Goal: Entertainment & Leisure: Consume media (video, audio)

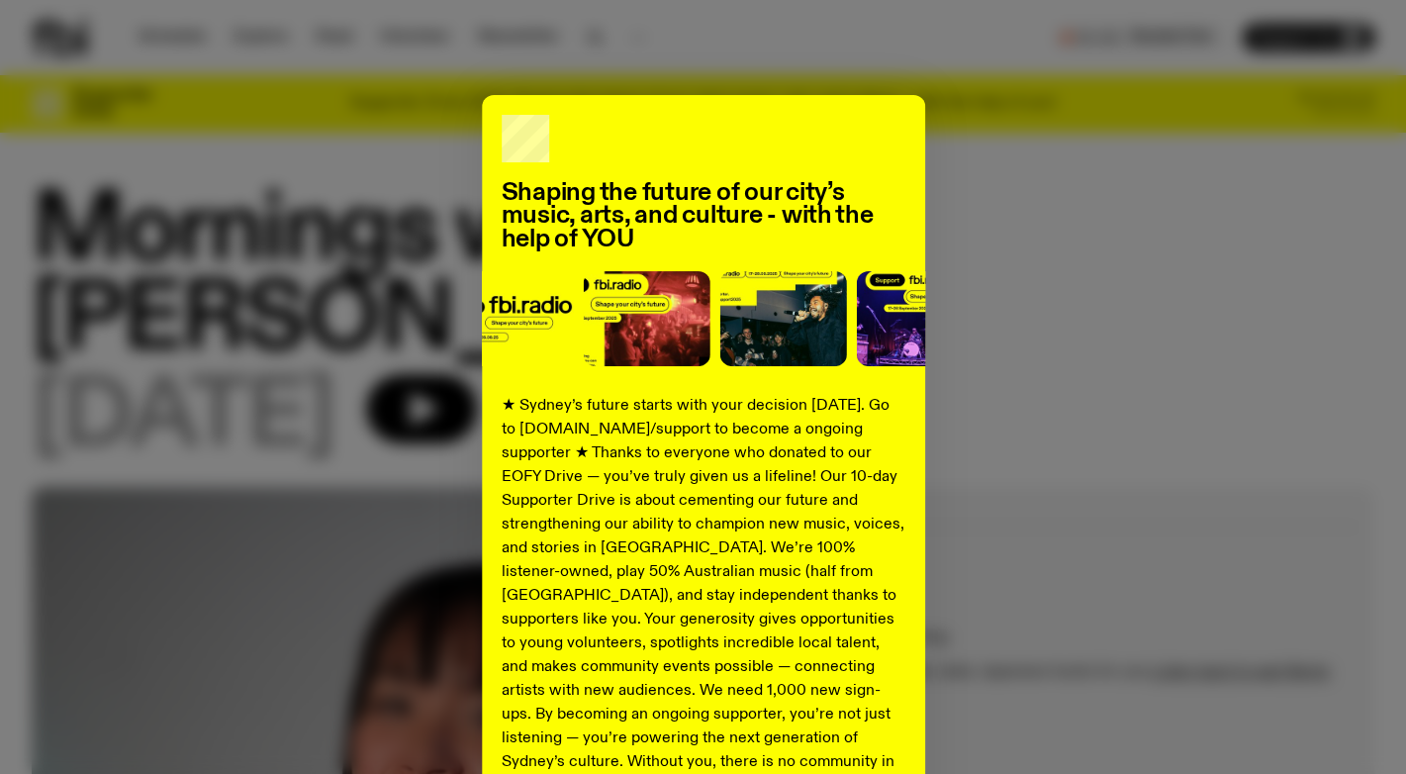
click at [978, 215] on div "Shaping the future of our city’s music, arts, and culture - with the help of YO…" at bounding box center [703, 501] width 1343 height 813
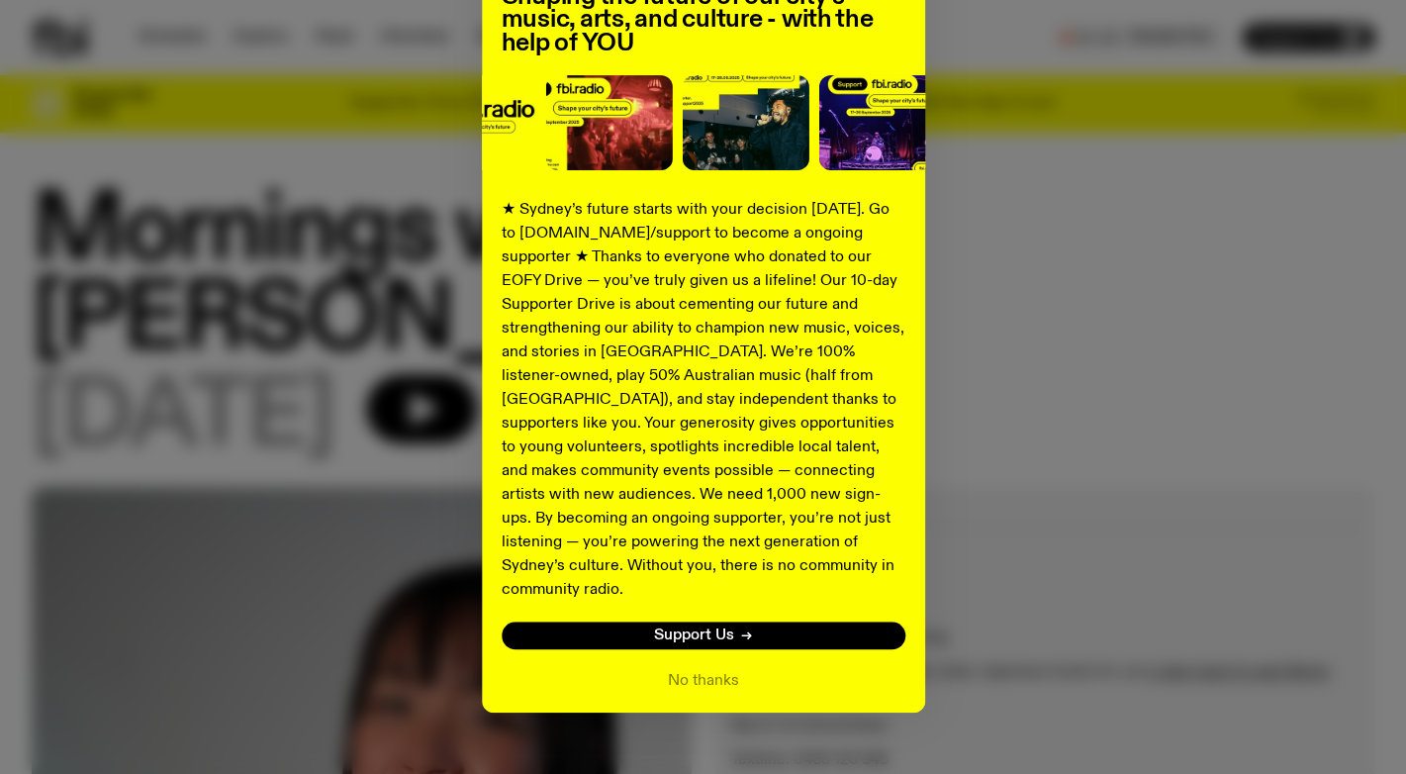
scroll to position [206, 0]
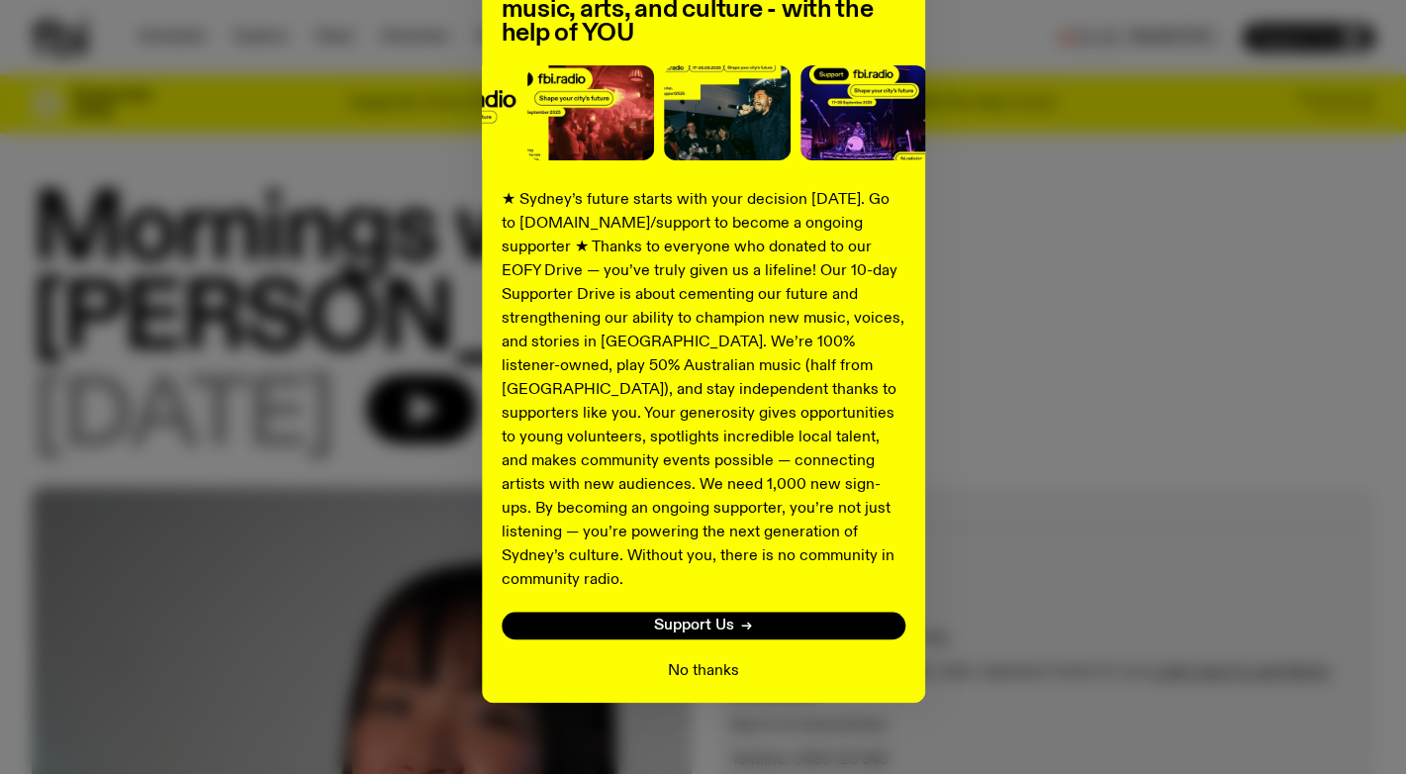
click at [719, 659] on button "No thanks" at bounding box center [703, 671] width 71 height 24
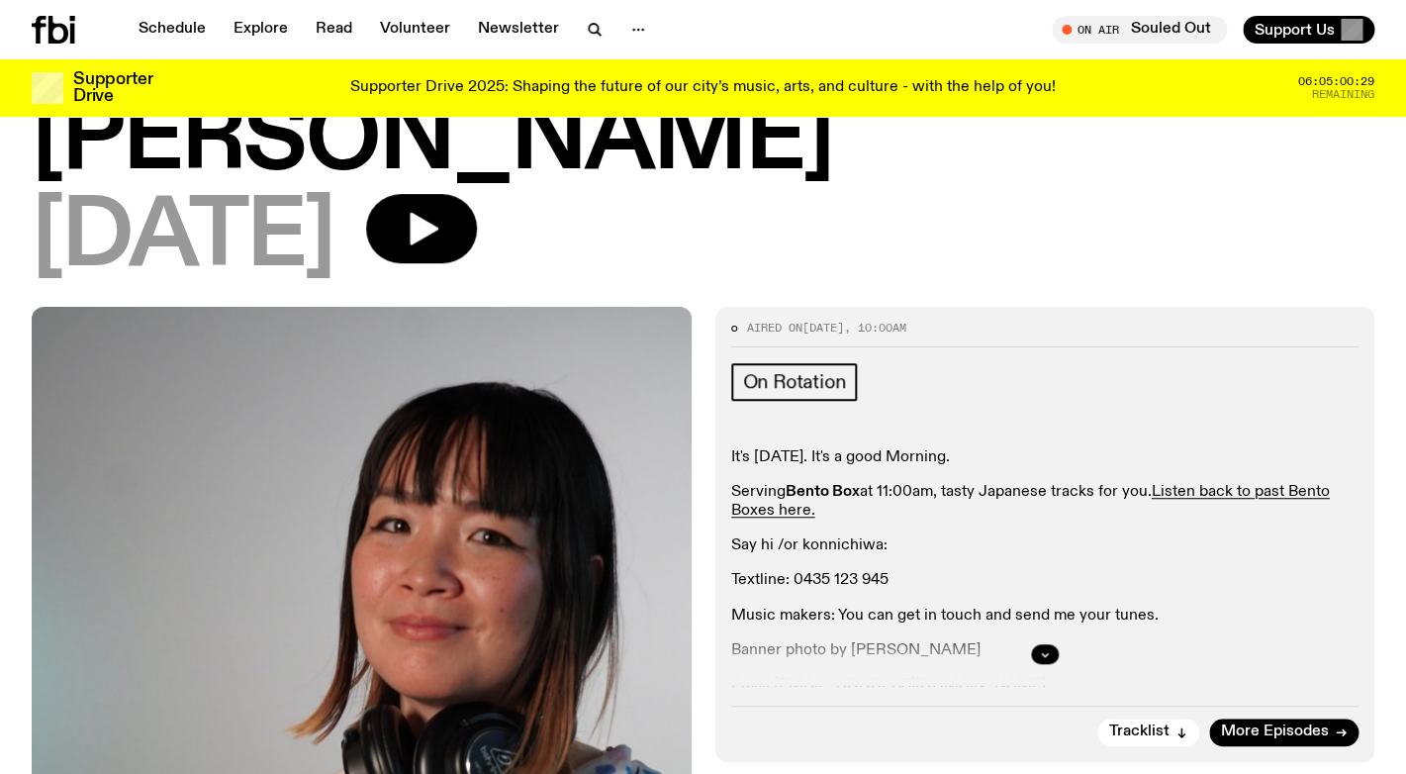
scroll to position [165, 0]
click at [1052, 643] on button "button" at bounding box center [1045, 653] width 28 height 20
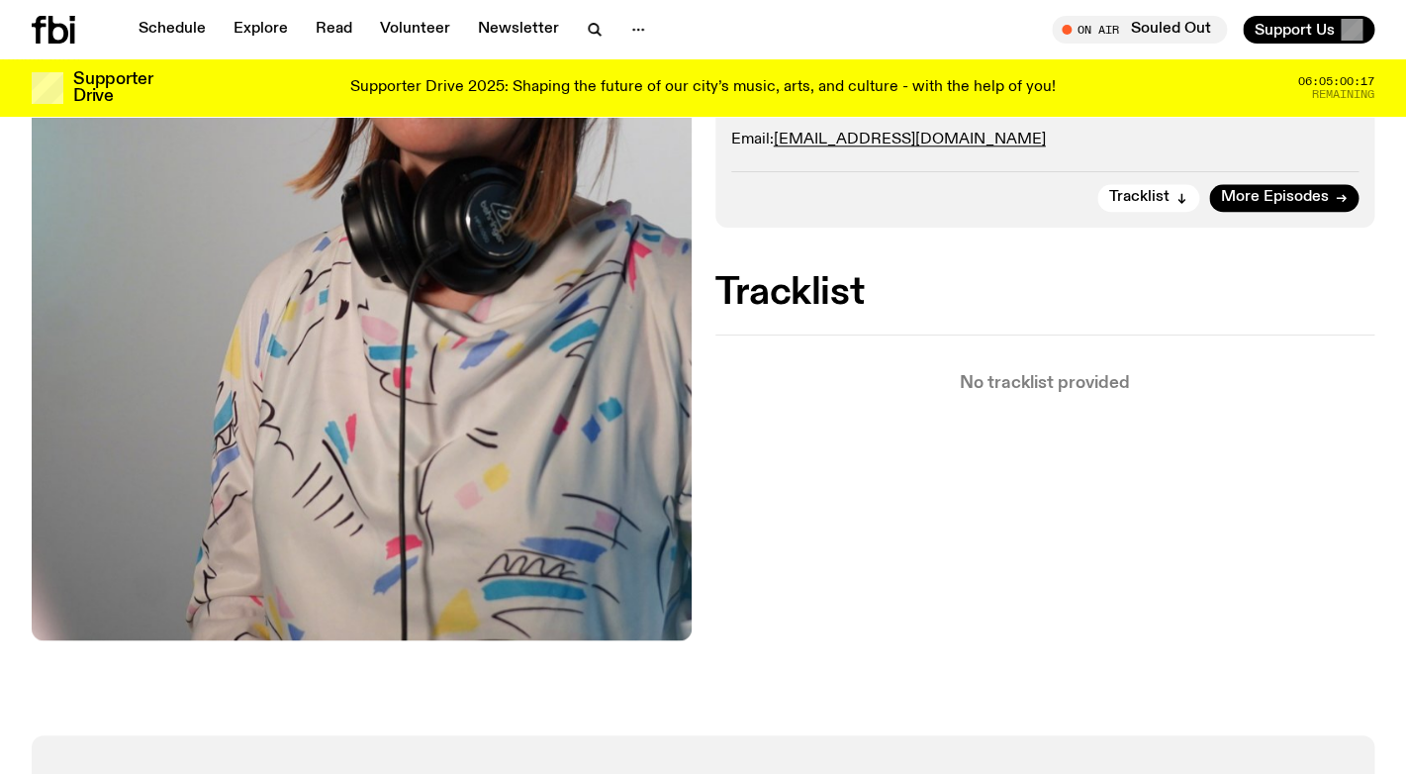
scroll to position [516, 0]
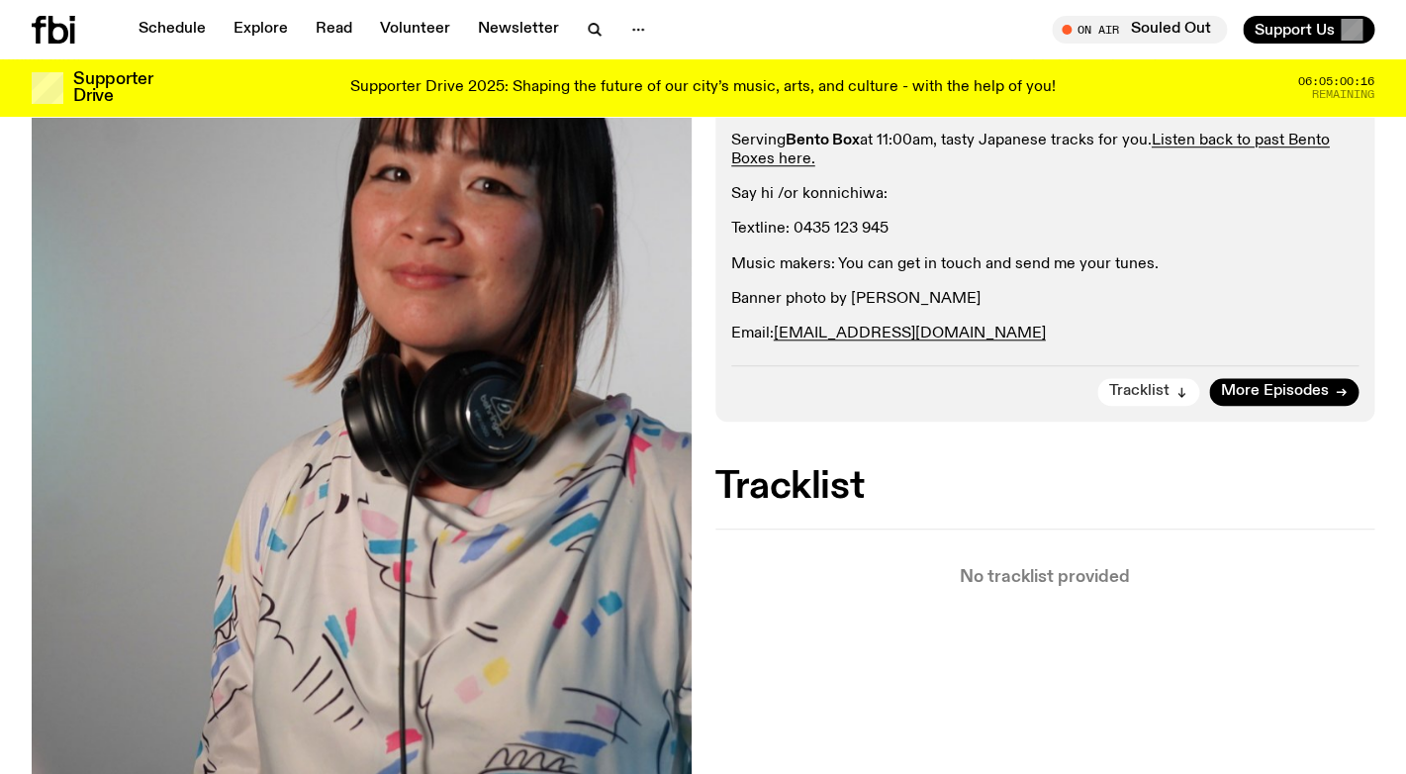
click at [1131, 384] on span "Tracklist" at bounding box center [1139, 391] width 60 height 15
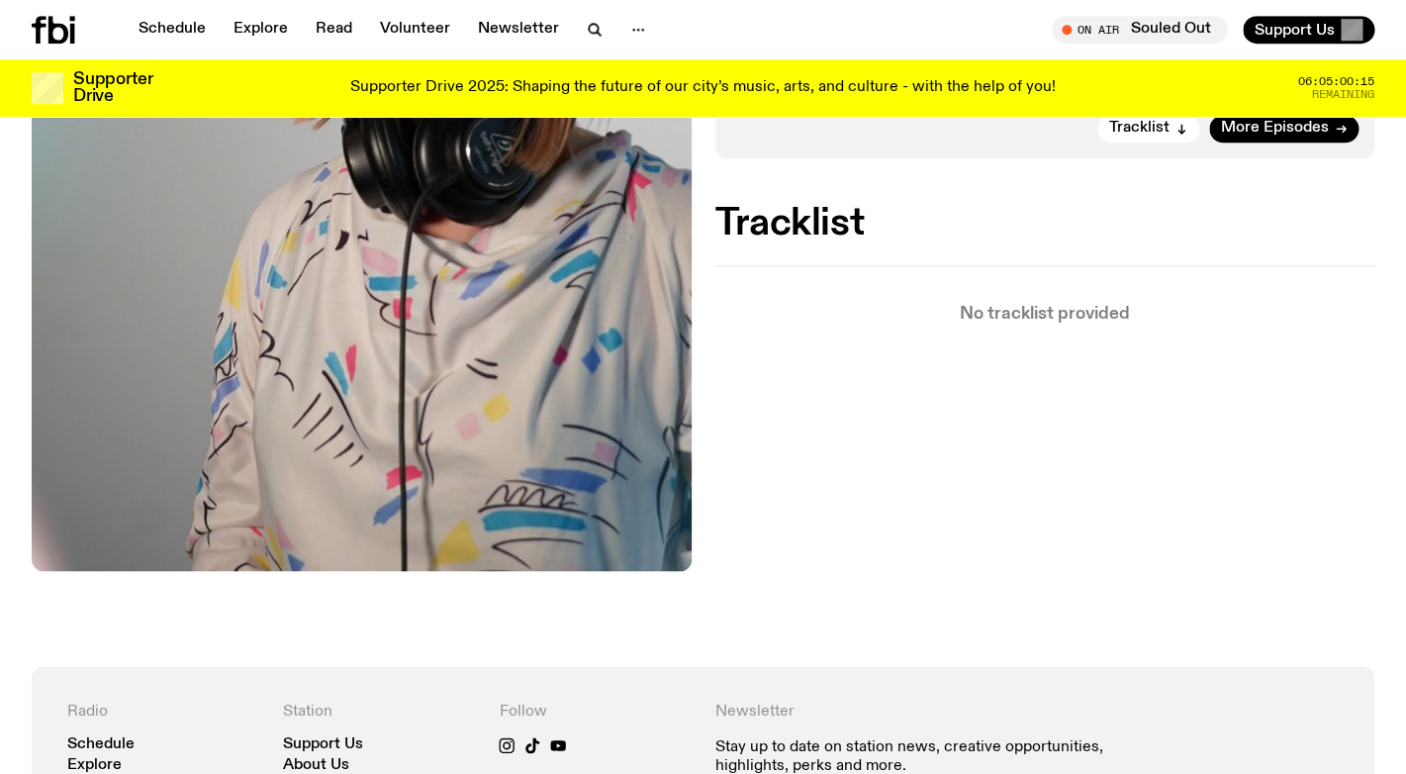
scroll to position [212, 0]
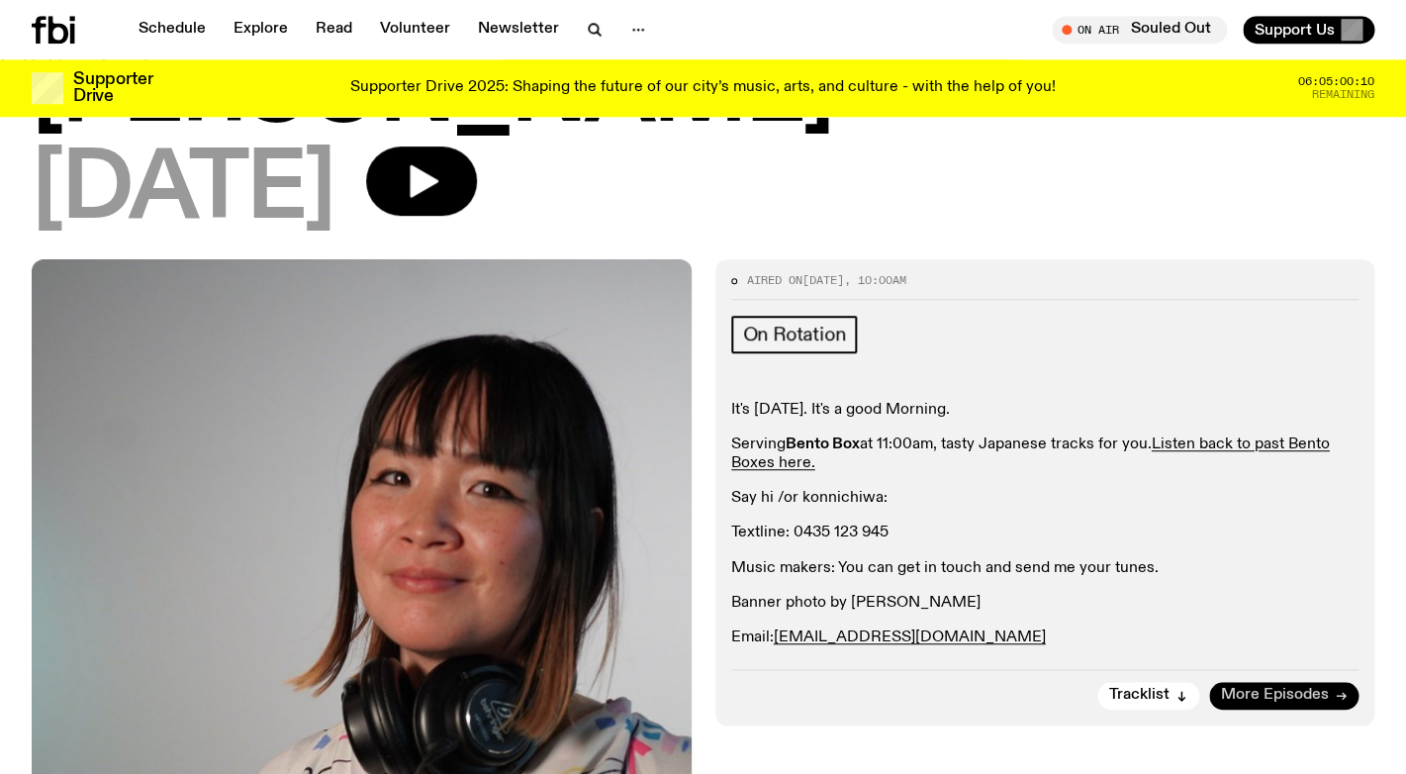
click at [1229, 688] on span "More Episodes" at bounding box center [1275, 695] width 108 height 15
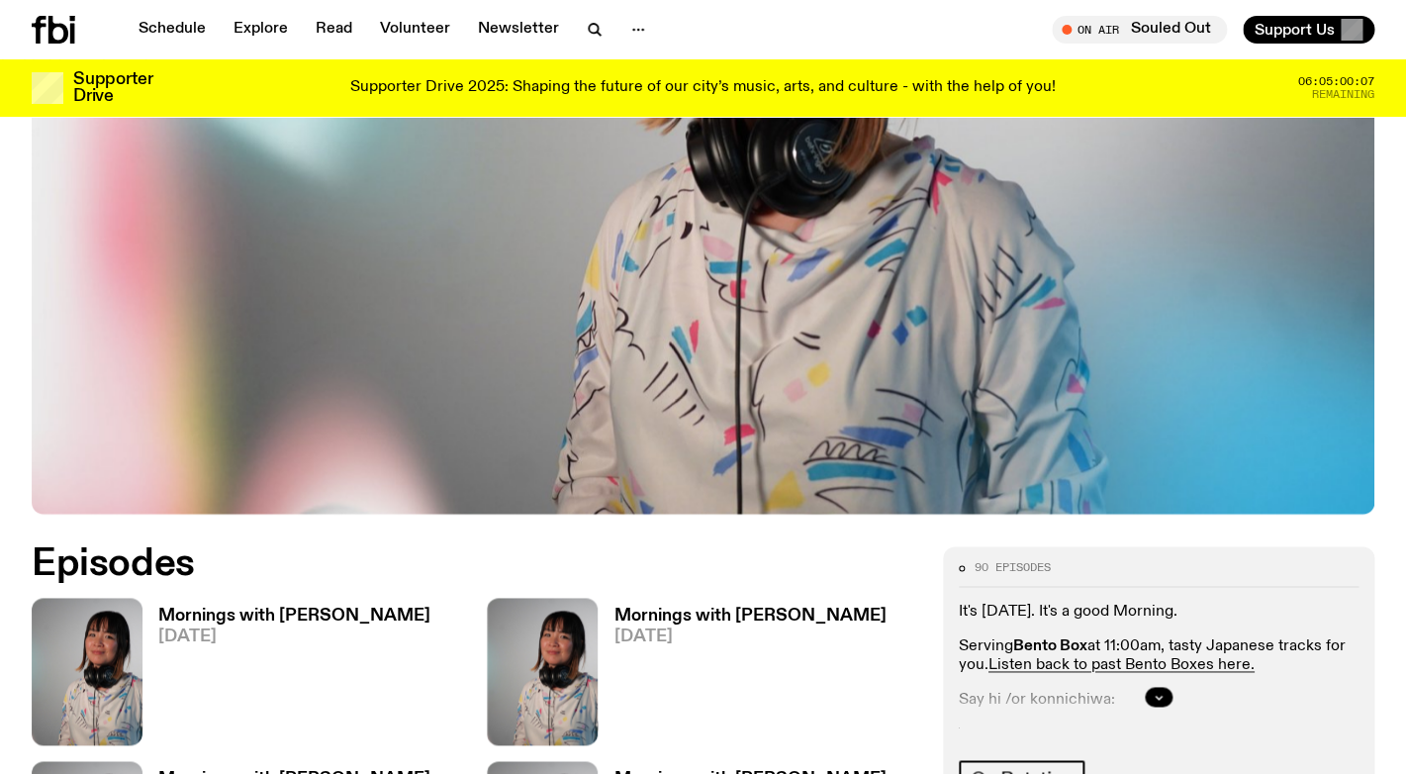
scroll to position [727, 0]
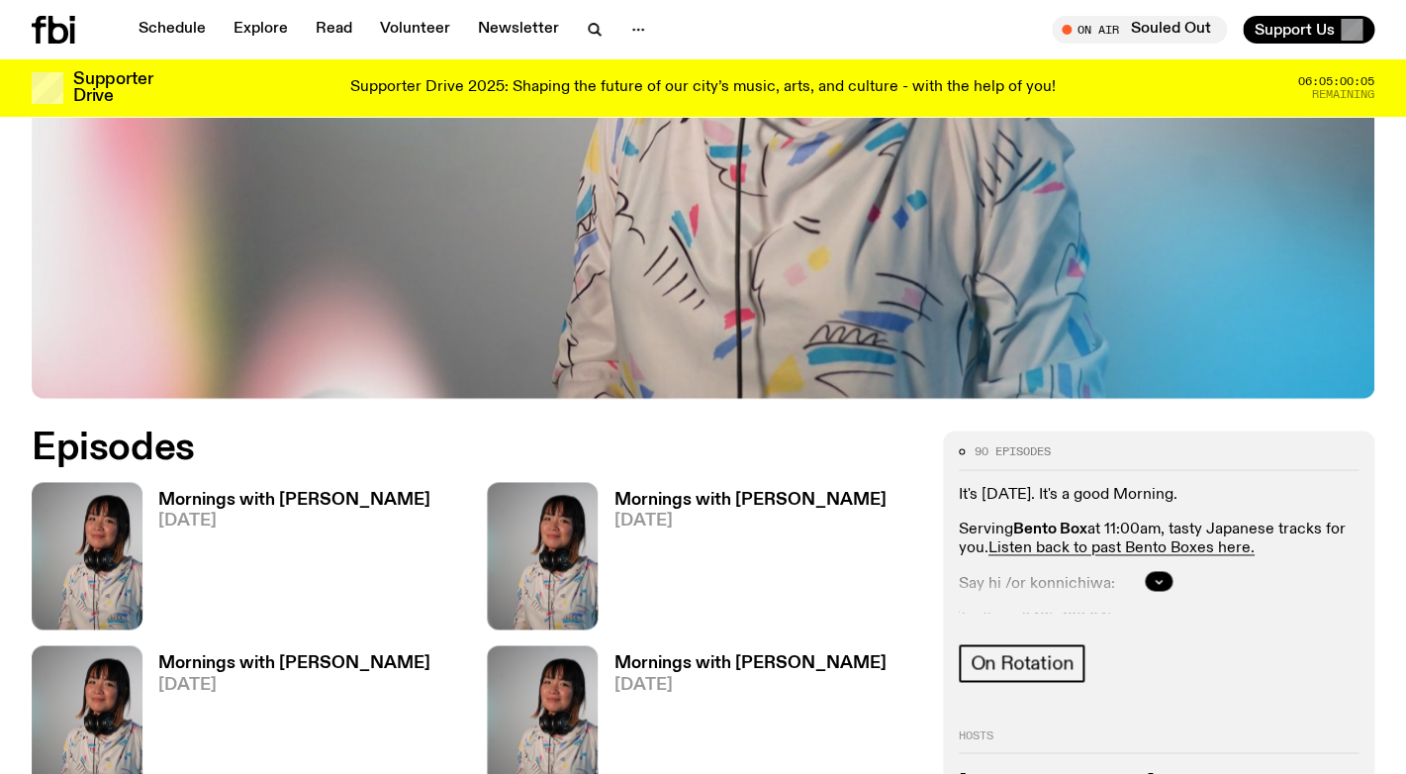
click at [260, 492] on link "Mornings with [PERSON_NAME] [DATE]" at bounding box center [286, 561] width 288 height 138
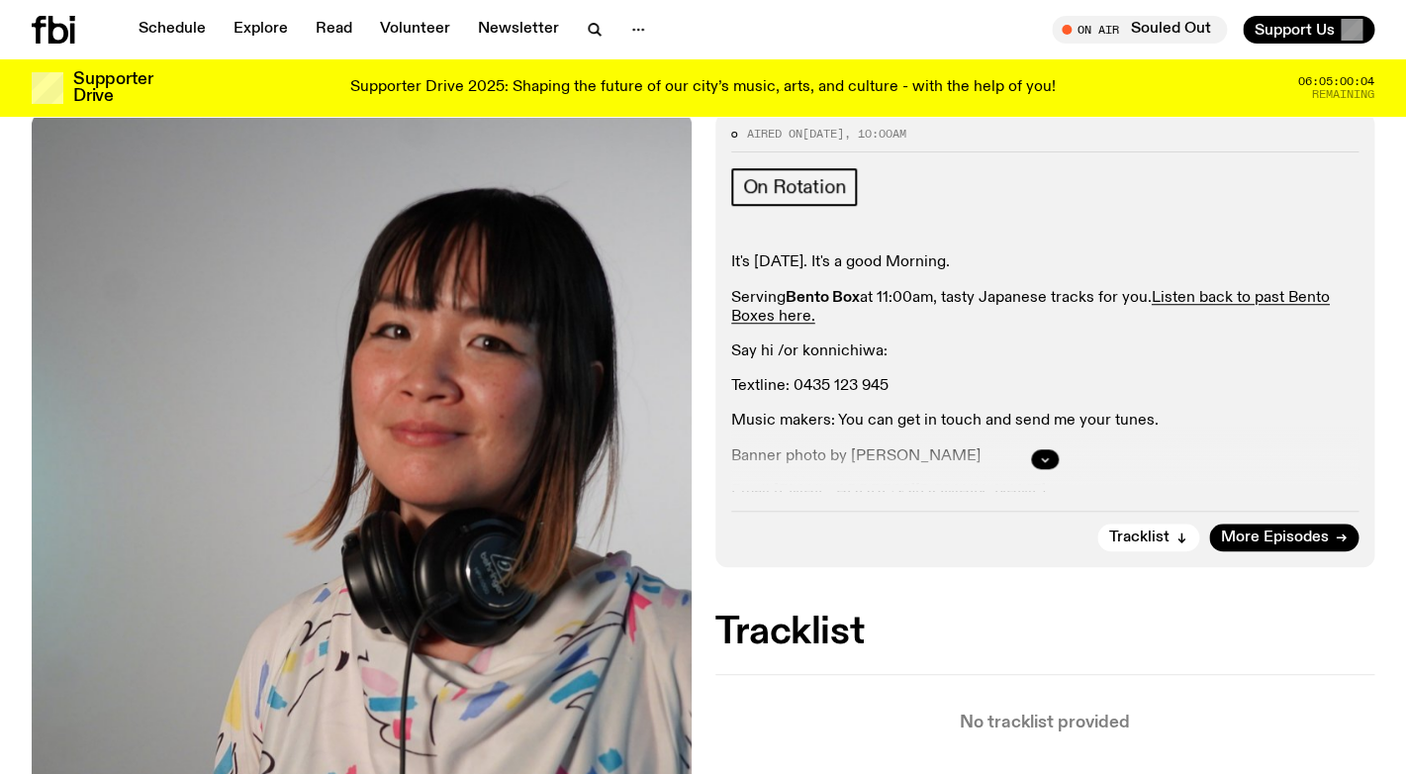
scroll to position [358, 0]
click at [1052, 450] on button "button" at bounding box center [1045, 460] width 28 height 20
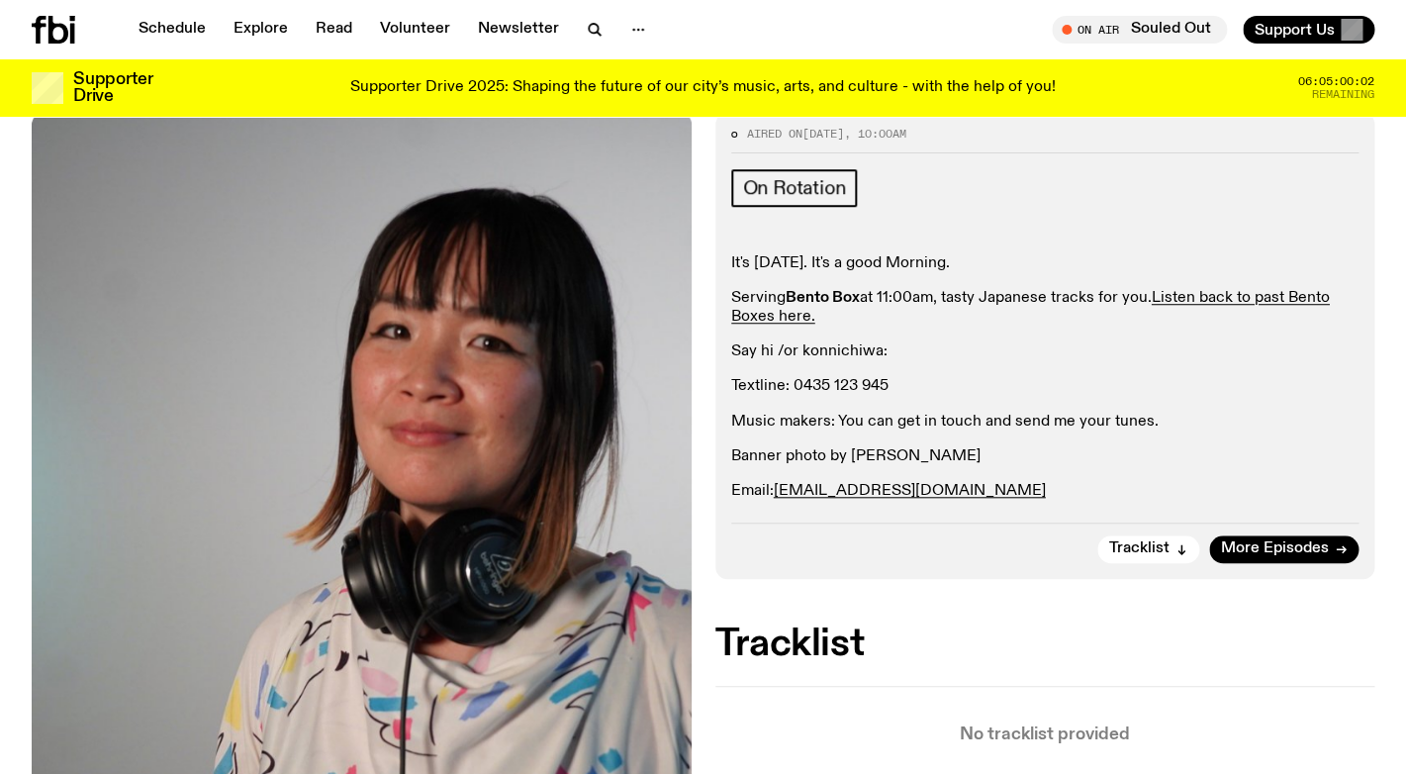
scroll to position [0, 0]
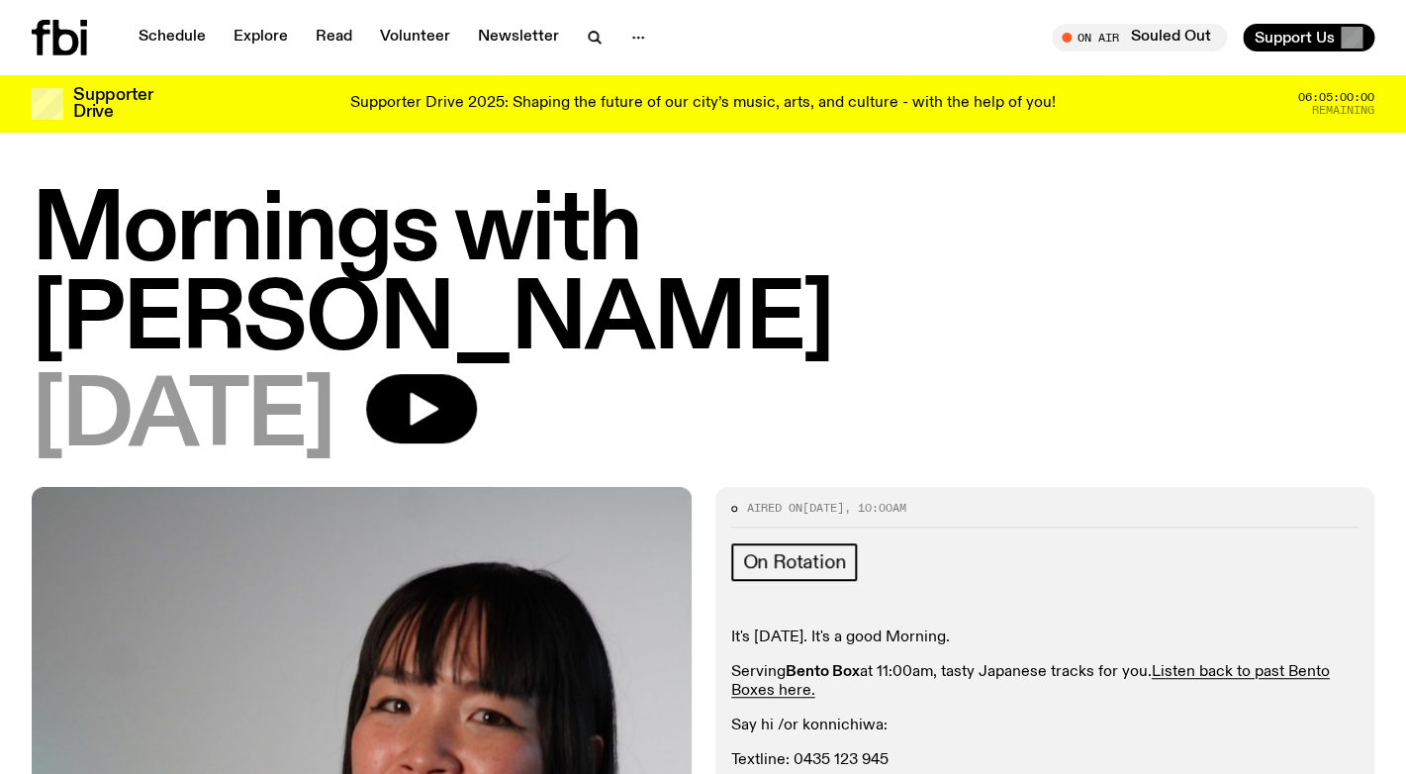
click at [59, 37] on icon at bounding box center [66, 38] width 26 height 36
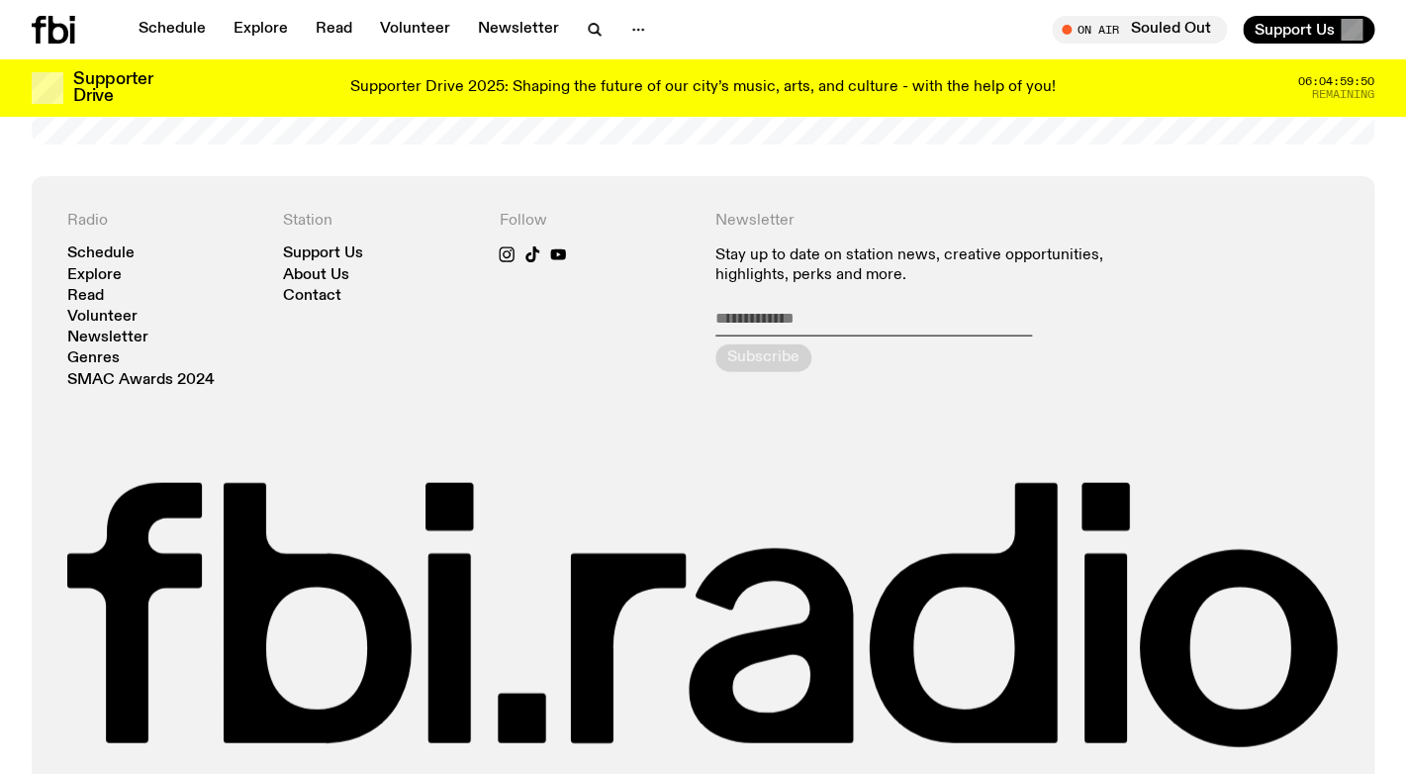
scroll to position [4318, 0]
